Goal: Task Accomplishment & Management: Manage account settings

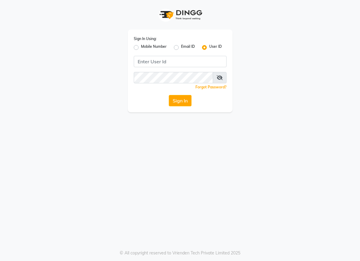
click at [141, 46] on label "Mobile Number" at bounding box center [154, 47] width 26 height 7
click at [141, 46] on input "Mobile Number" at bounding box center [143, 46] width 4 height 4
radio input "true"
radio input "false"
click at [146, 59] on div at bounding box center [143, 61] width 19 height 6
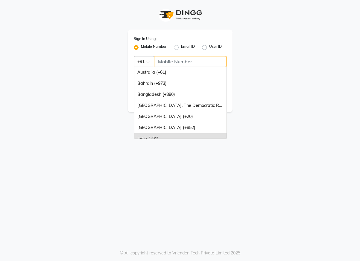
click at [163, 65] on input "Username" at bounding box center [190, 61] width 73 height 11
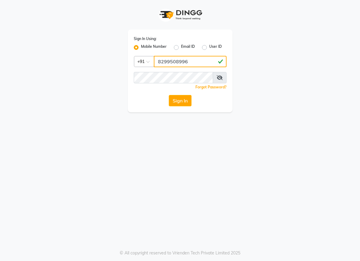
type input "8299508996"
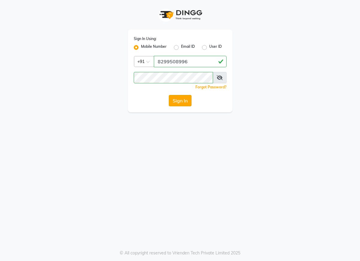
drag, startPoint x: 179, startPoint y: 93, endPoint x: 180, endPoint y: 97, distance: 4.8
click at [179, 93] on div "Sign In Using: Mobile Number Email ID User ID Country Code × [PHONE_NUMBER] Rem…" at bounding box center [180, 71] width 105 height 83
click at [180, 98] on button "Sign In" at bounding box center [180, 100] width 23 height 11
